Goal: Task Accomplishment & Management: Manage account settings

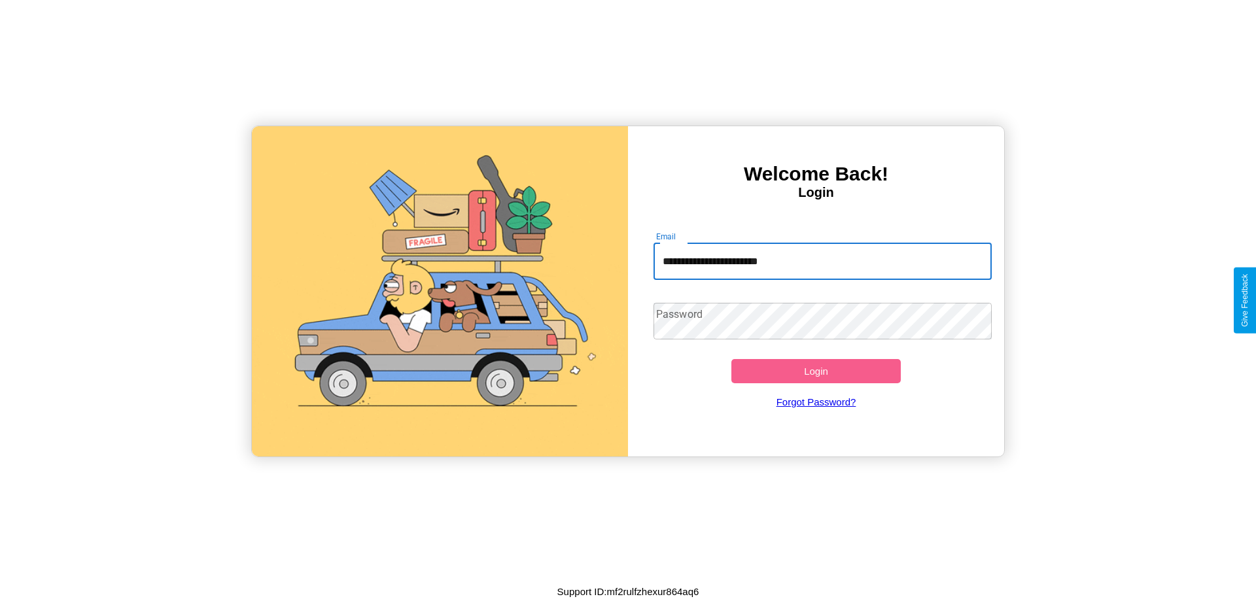
type input "**********"
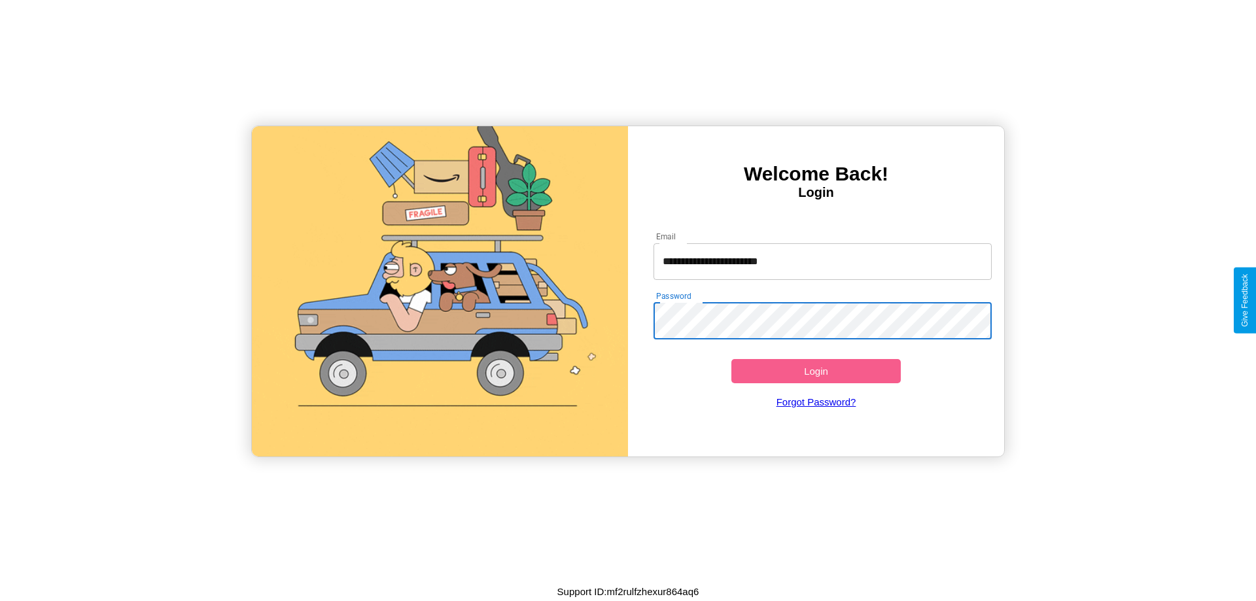
click at [816, 371] on button "Login" at bounding box center [815, 371] width 169 height 24
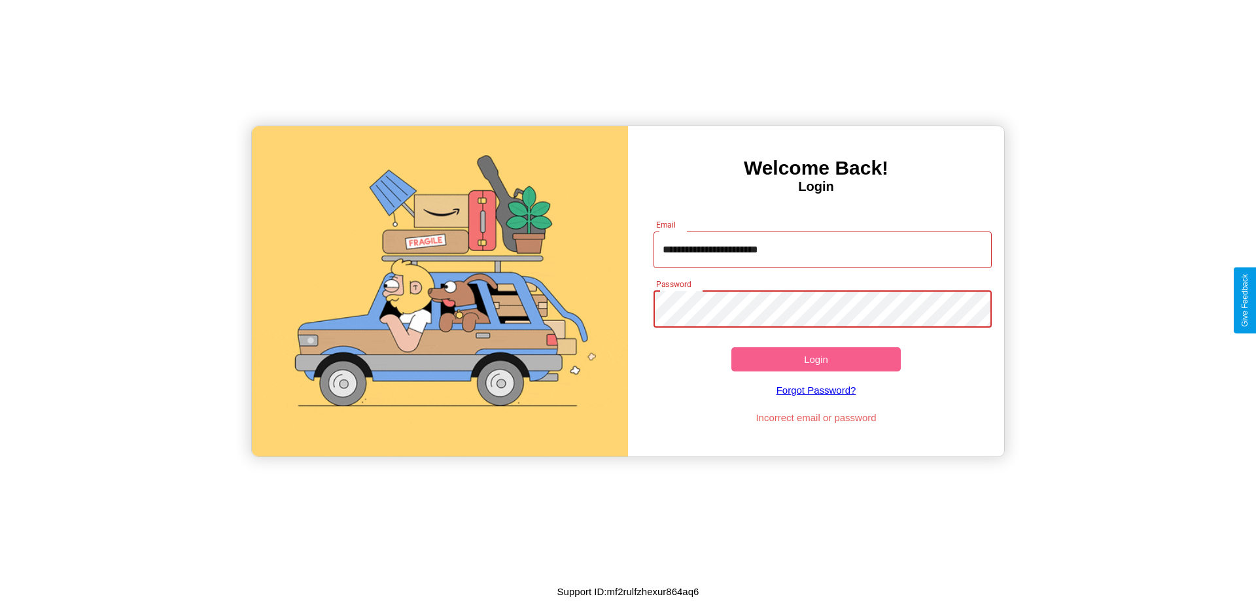
click at [816, 359] on button "Login" at bounding box center [815, 359] width 169 height 24
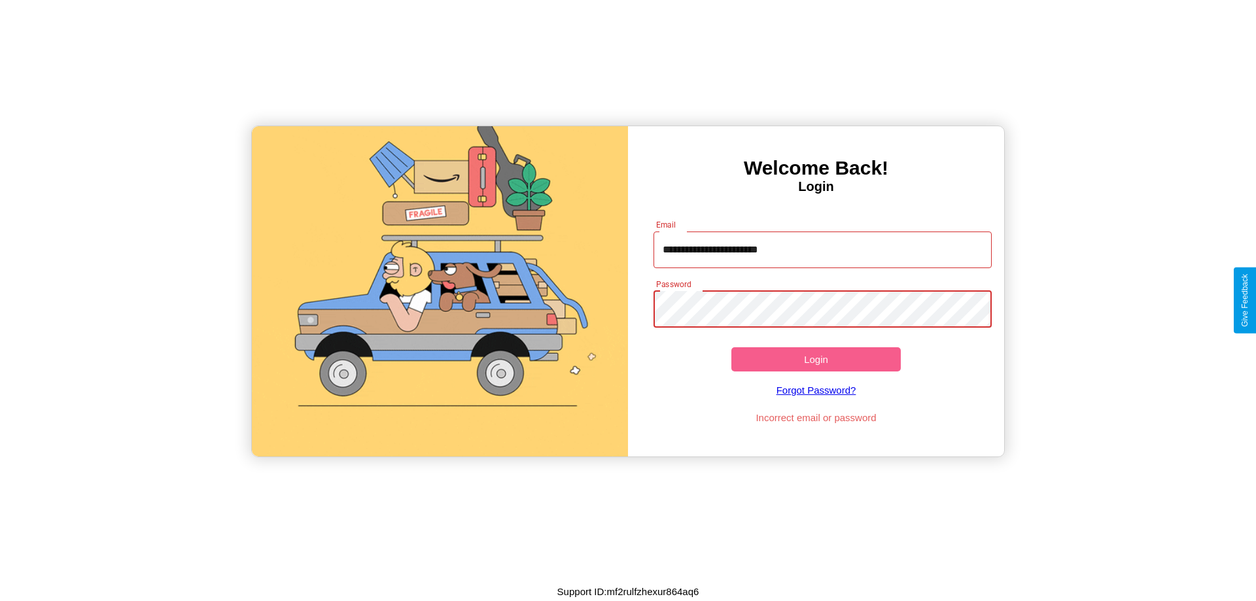
click at [816, 359] on button "Login" at bounding box center [815, 359] width 169 height 24
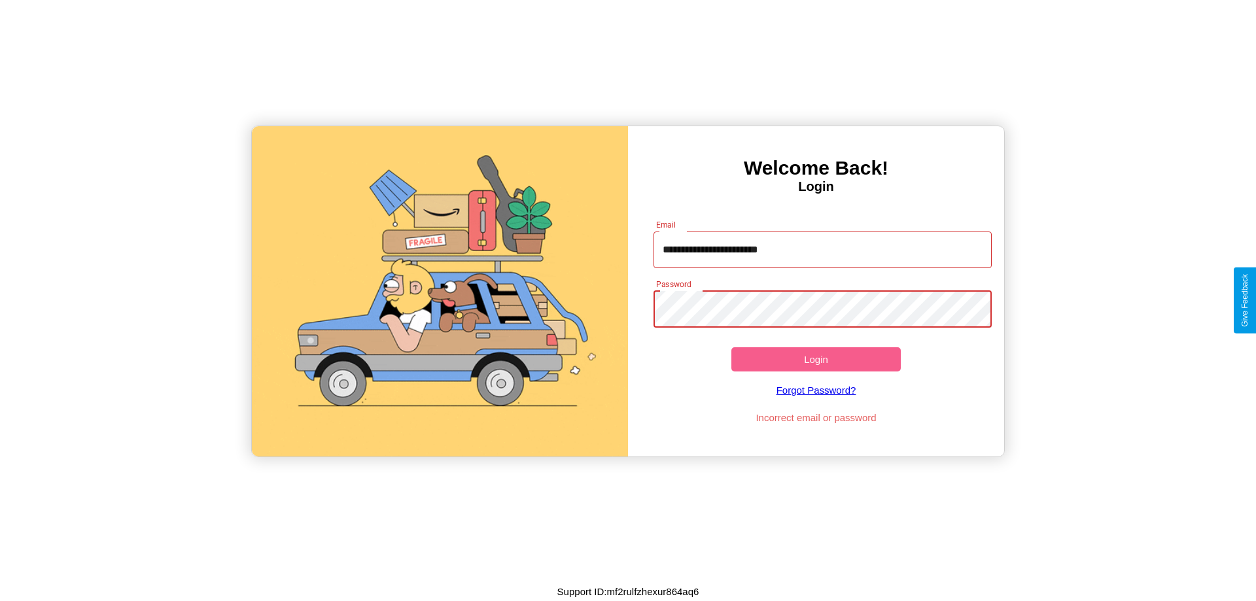
click at [816, 359] on button "Login" at bounding box center [815, 359] width 169 height 24
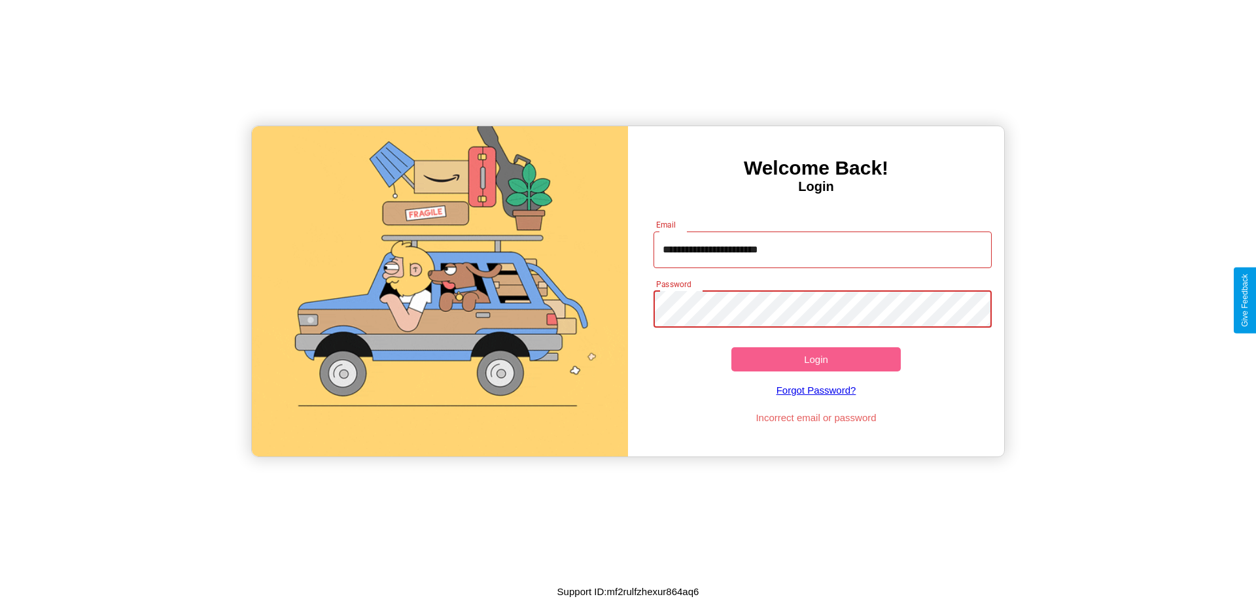
click at [816, 359] on button "Login" at bounding box center [815, 359] width 169 height 24
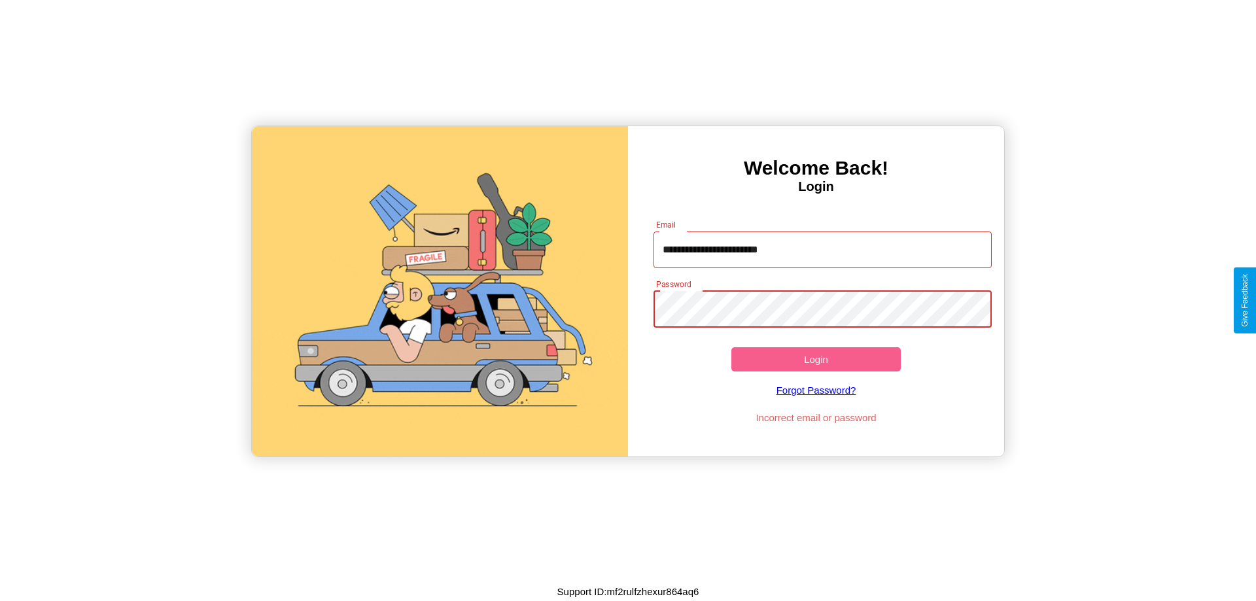
click at [816, 359] on button "Login" at bounding box center [815, 359] width 169 height 24
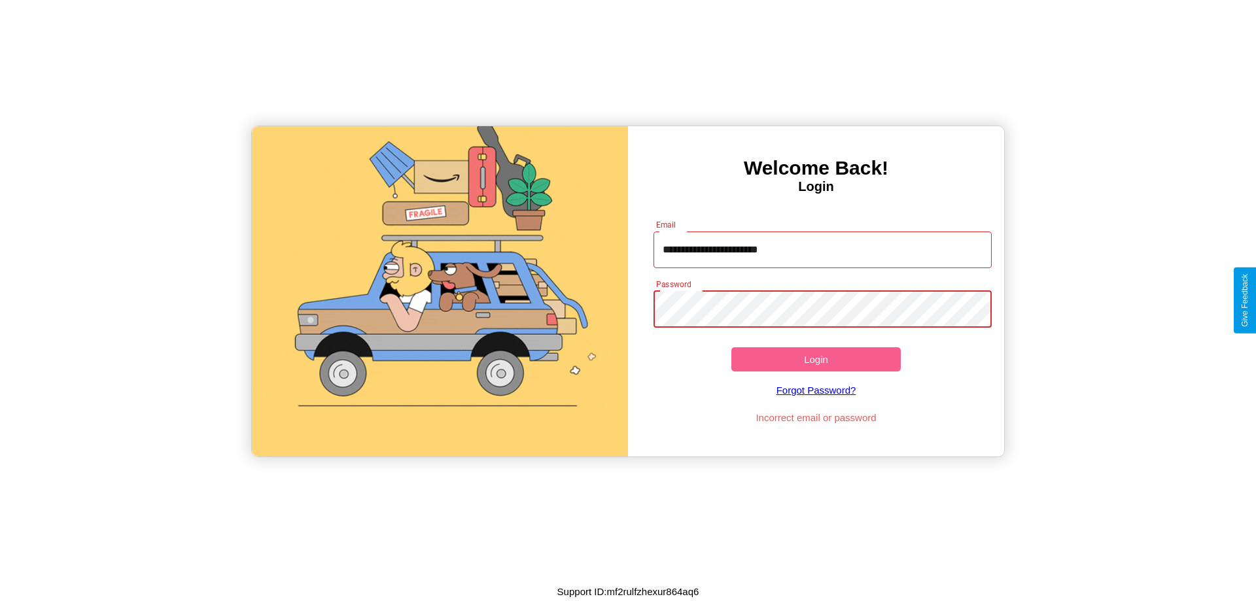
click at [816, 359] on button "Login" at bounding box center [815, 359] width 169 height 24
